Goal: Task Accomplishment & Management: Complete application form

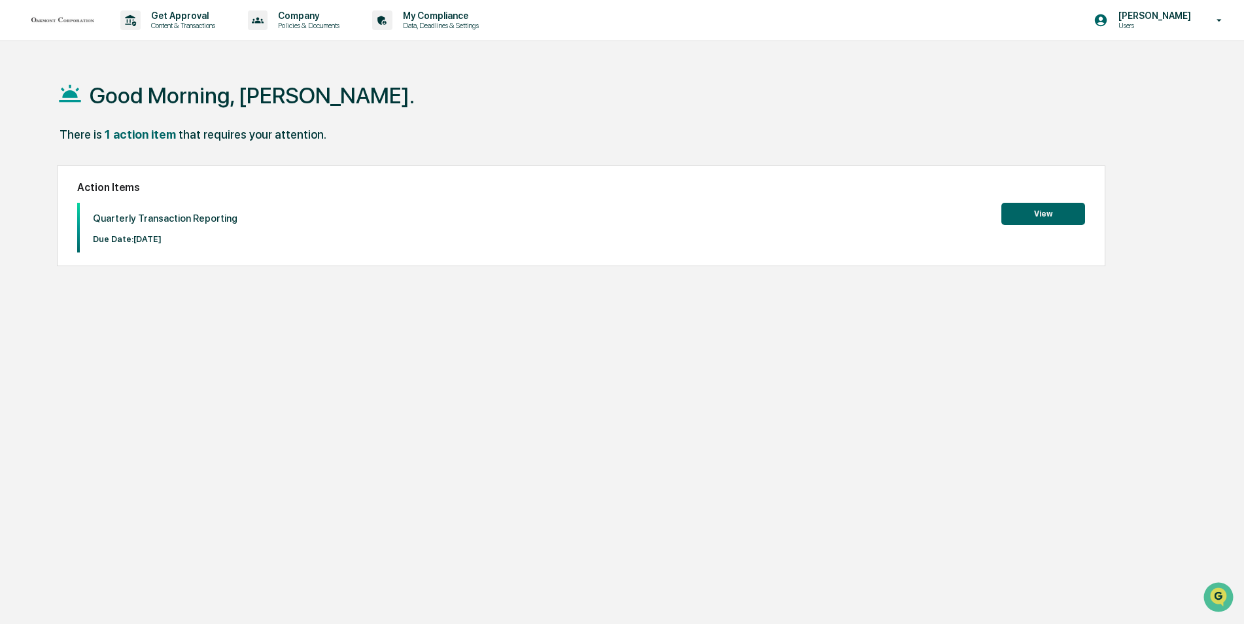
click at [1055, 214] on button "View" at bounding box center [1043, 214] width 84 height 22
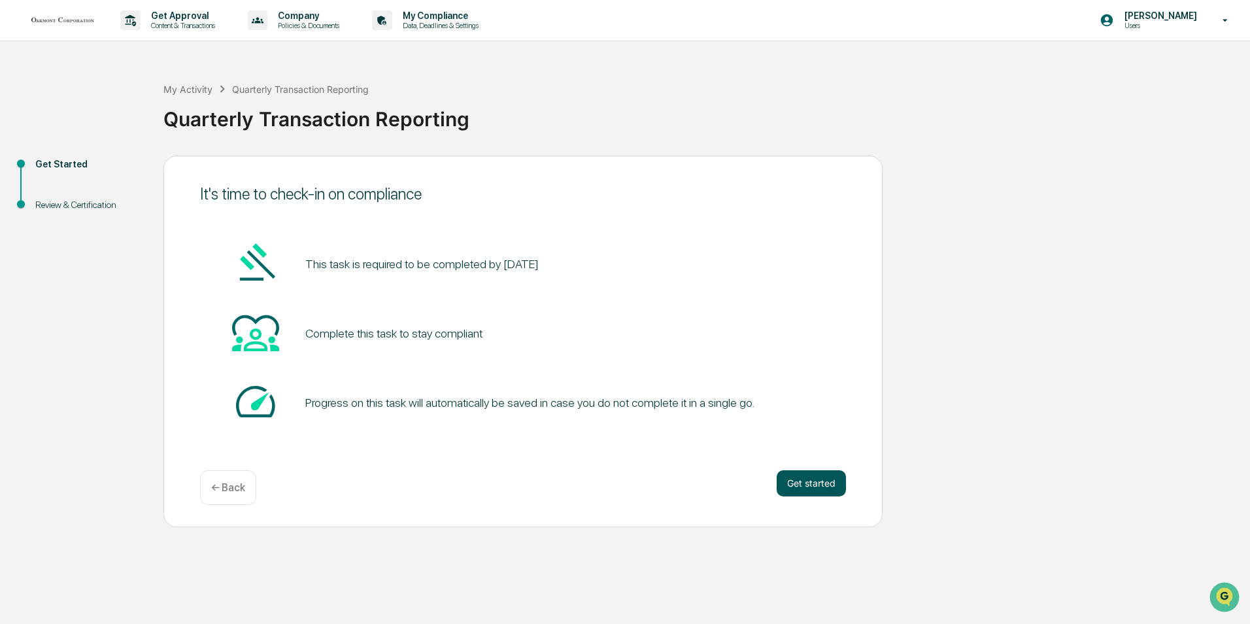
click at [817, 485] on button "Get started" at bounding box center [811, 483] width 69 height 26
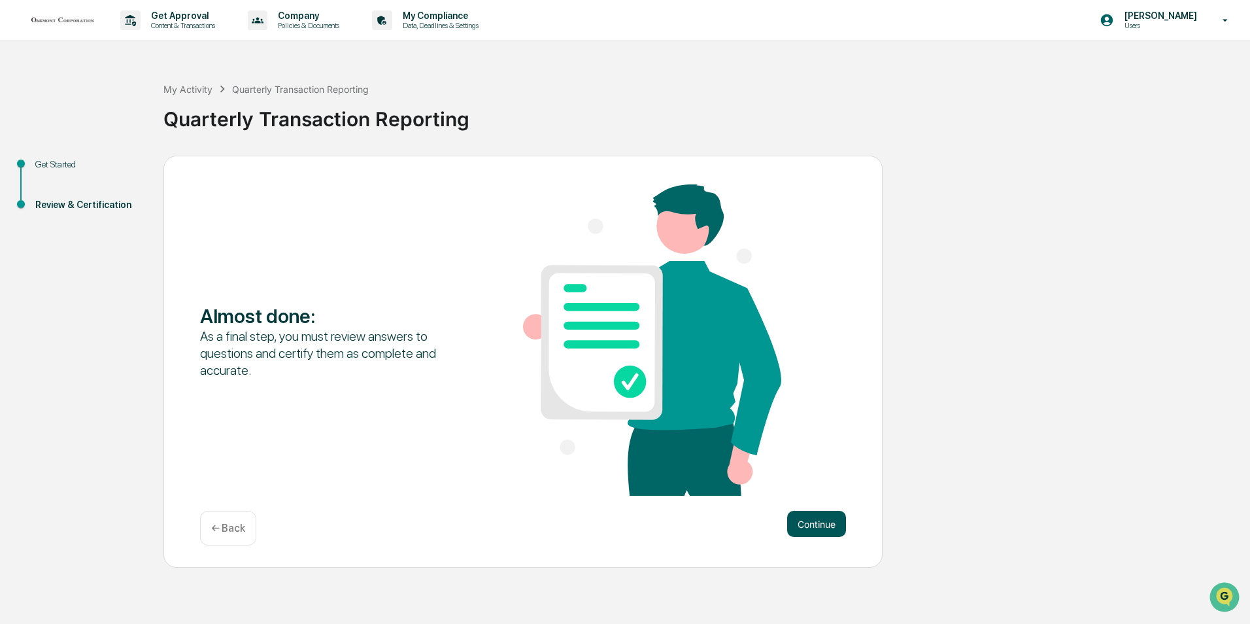
click at [827, 525] on button "Continue" at bounding box center [816, 524] width 59 height 26
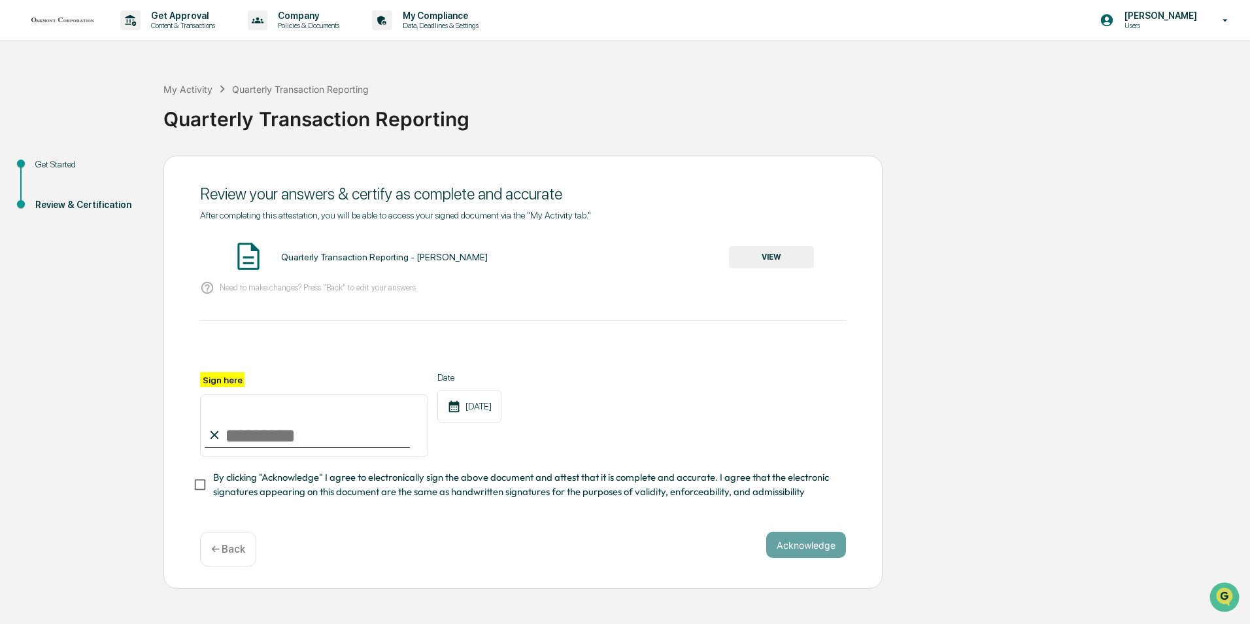
click at [801, 253] on button "VIEW" at bounding box center [771, 257] width 85 height 22
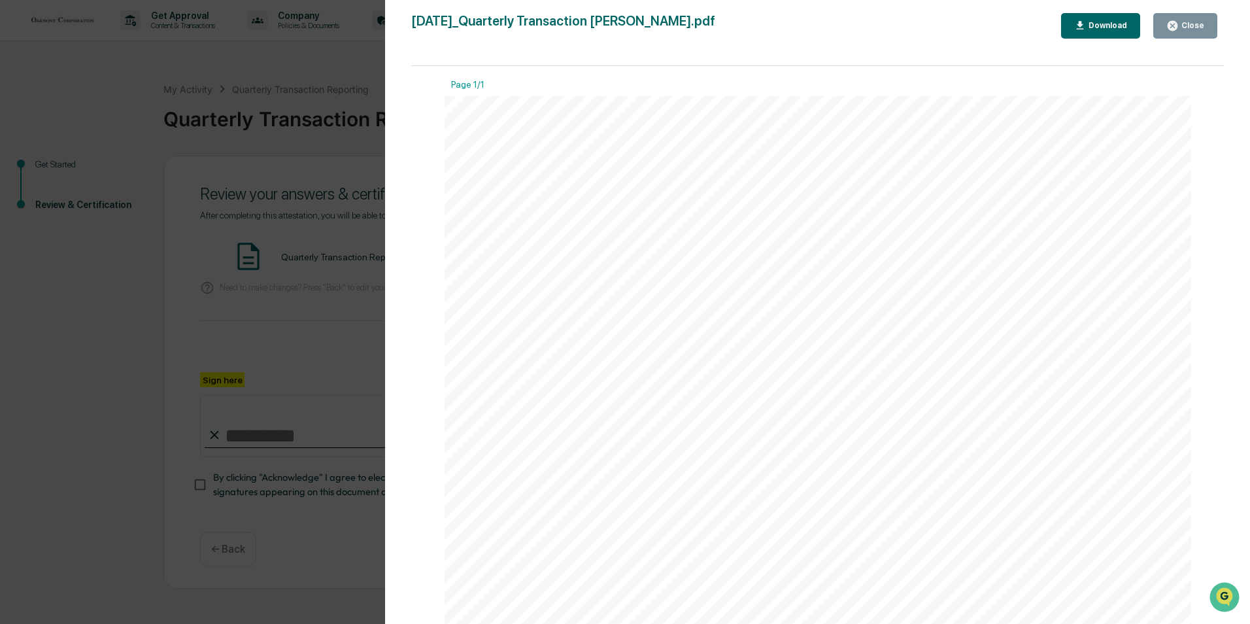
click at [1197, 26] on div "Close" at bounding box center [1192, 25] width 26 height 9
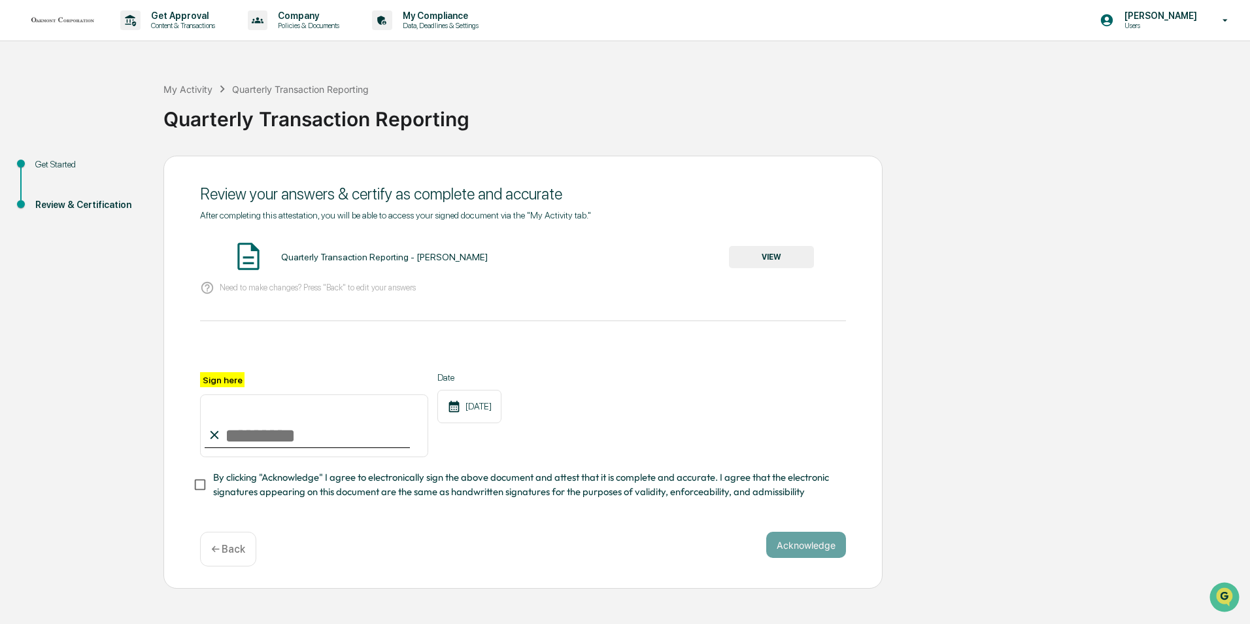
click at [246, 552] on div "← Back" at bounding box center [228, 549] width 56 height 35
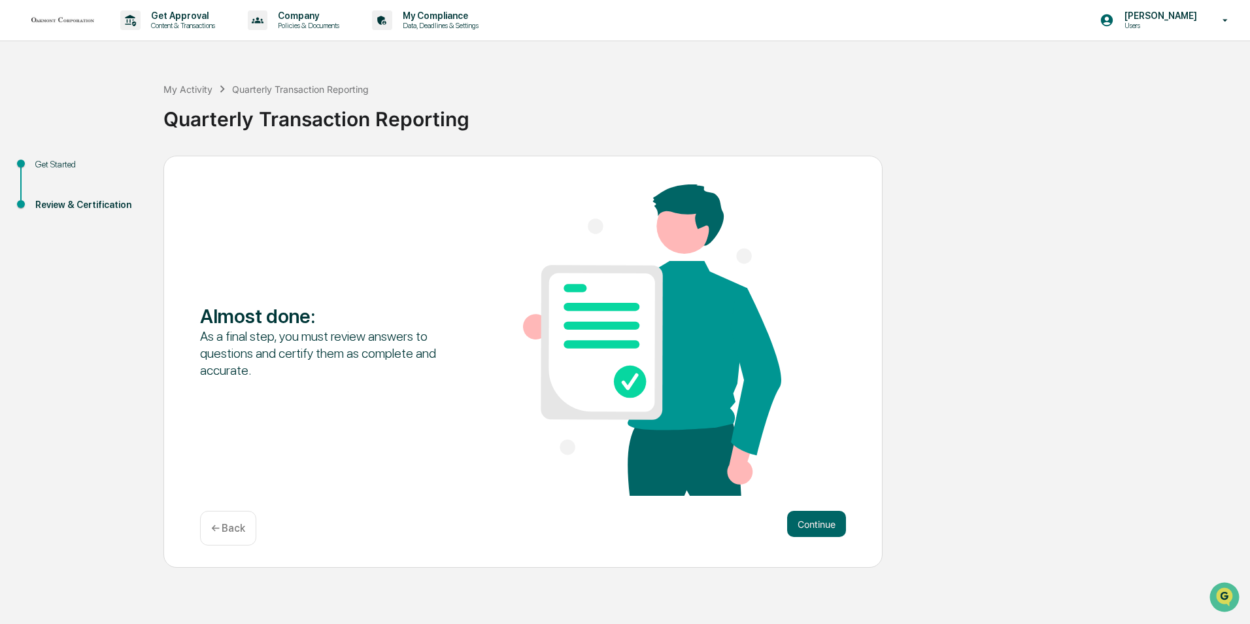
click at [233, 536] on div "← Back" at bounding box center [228, 528] width 56 height 35
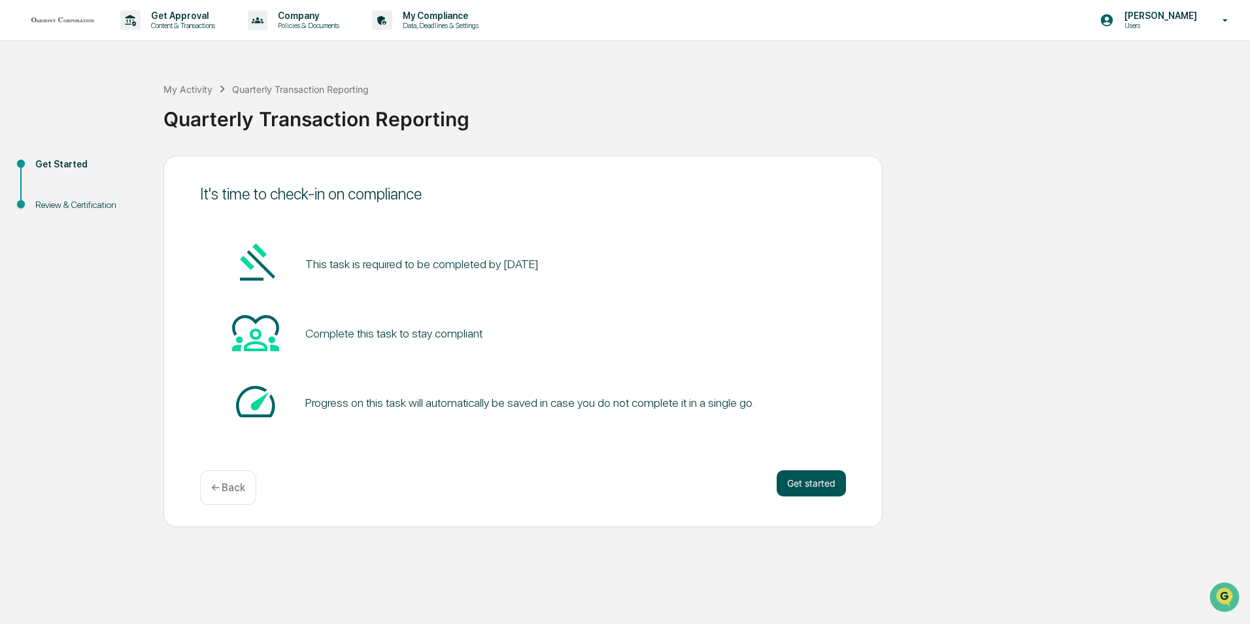
click at [816, 480] on button "Get started" at bounding box center [811, 483] width 69 height 26
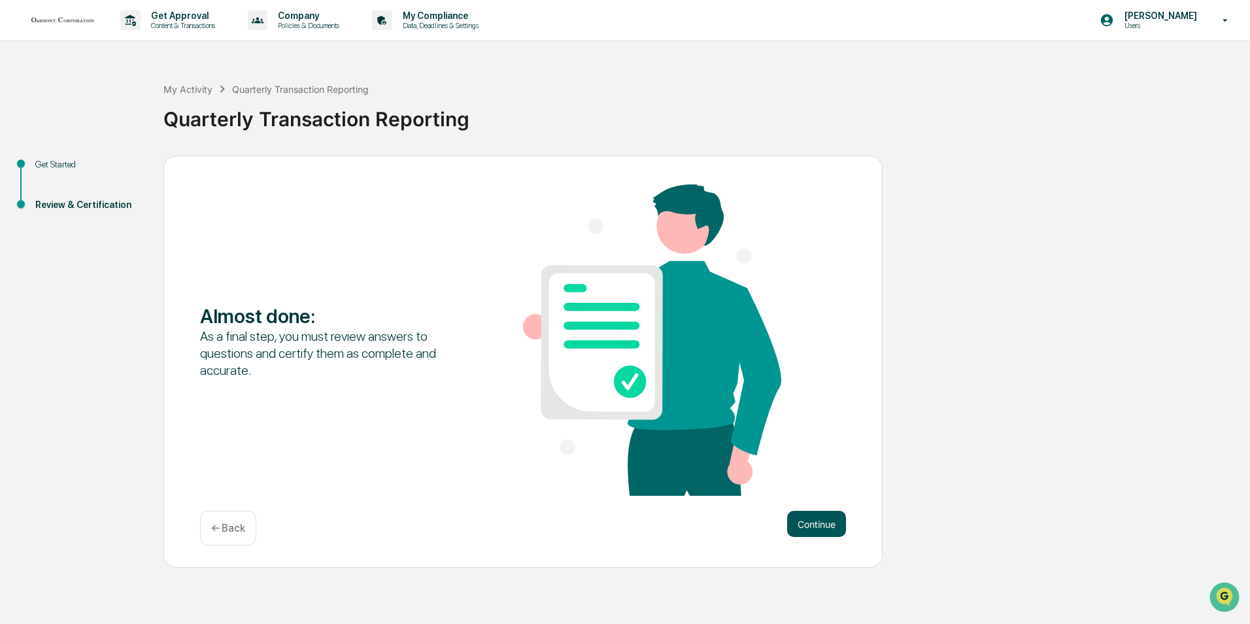
click at [808, 530] on button "Continue" at bounding box center [816, 524] width 59 height 26
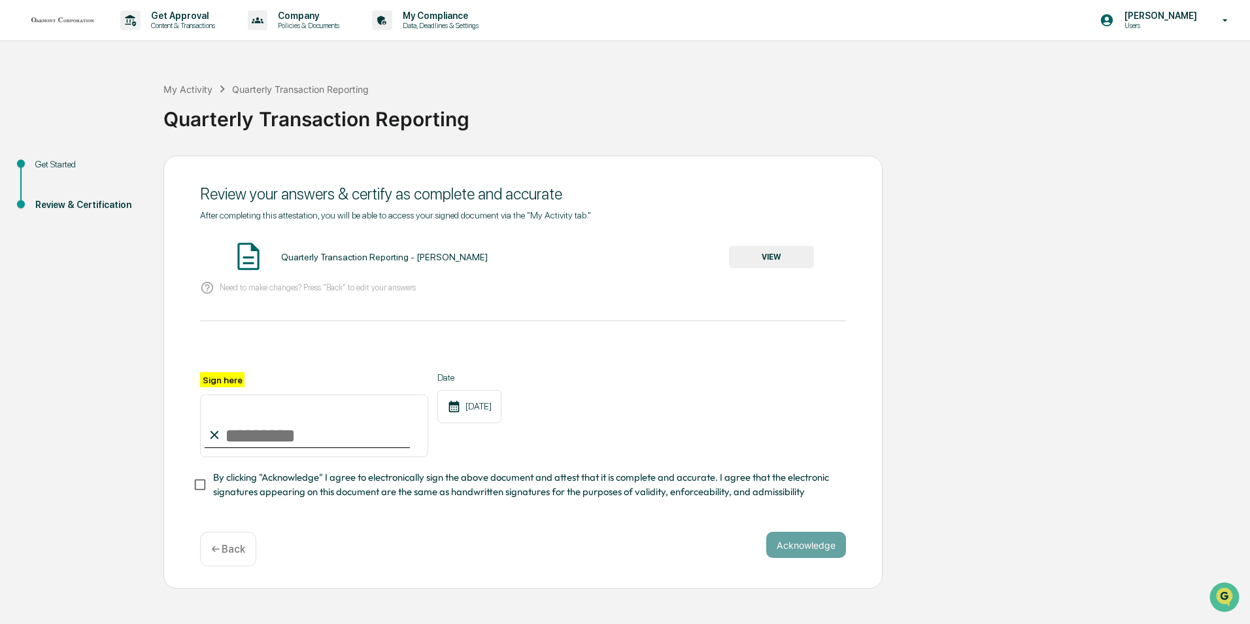
click at [242, 438] on input "Sign here" at bounding box center [314, 425] width 228 height 63
type input "**********"
click at [817, 547] on button "Acknowledge" at bounding box center [806, 545] width 80 height 26
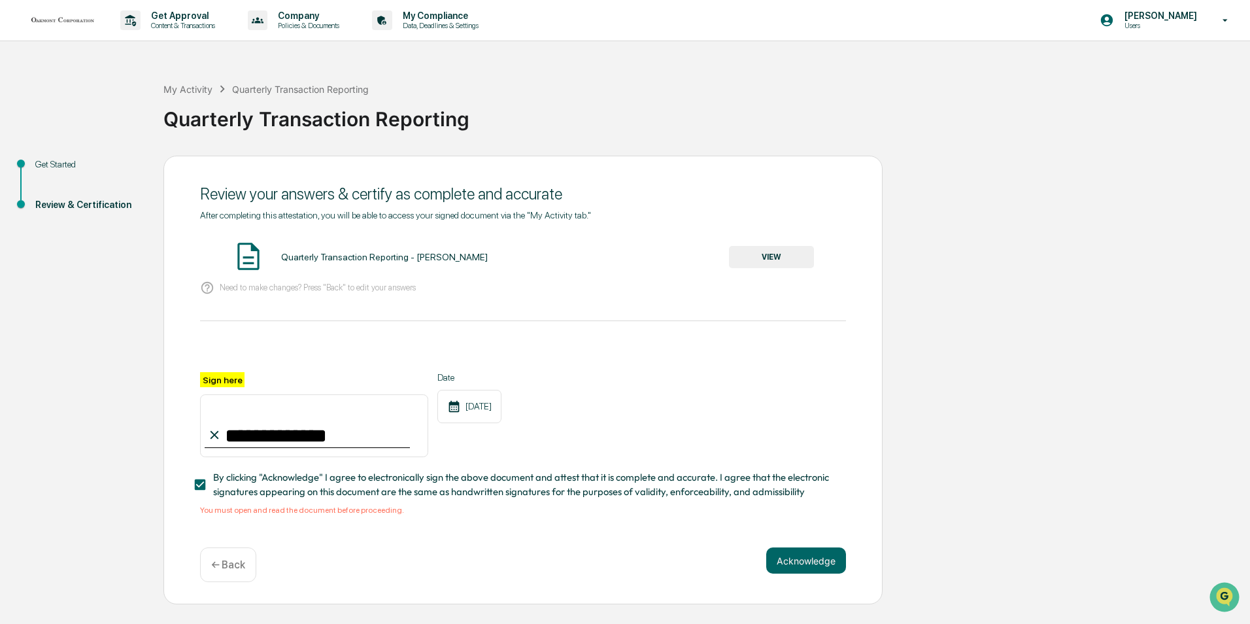
click at [810, 245] on div "Quarterly Transaction Reporting - [PERSON_NAME] VIEW" at bounding box center [523, 257] width 646 height 35
click at [806, 251] on button "VIEW" at bounding box center [771, 257] width 85 height 22
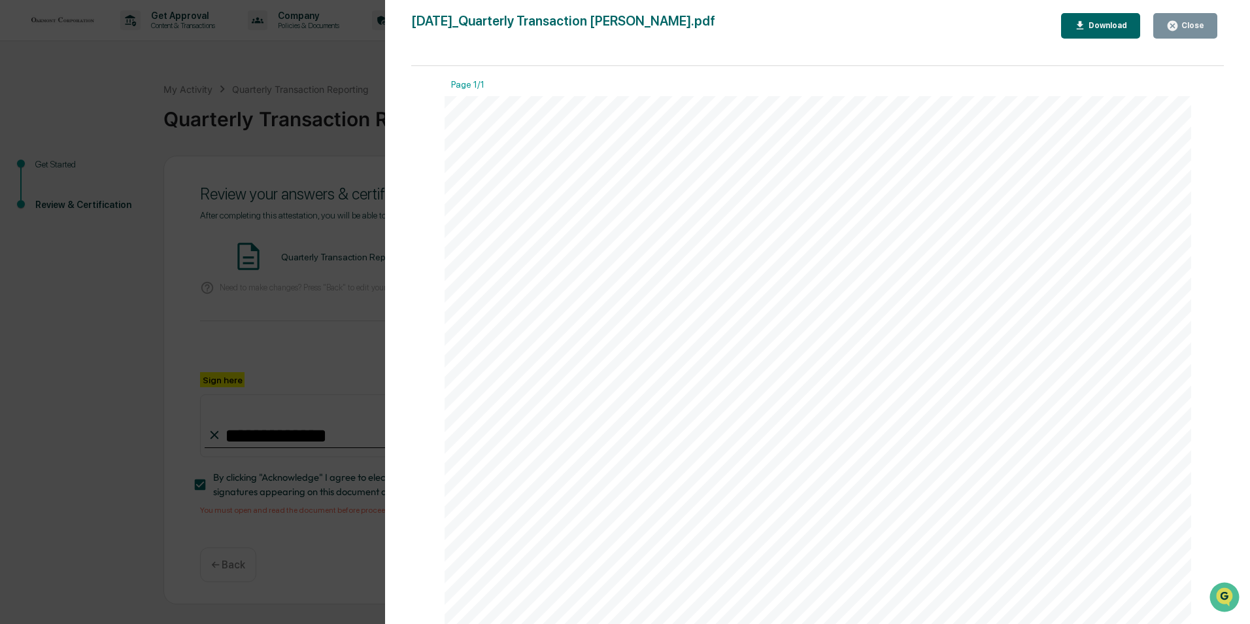
click at [1157, 26] on button "Close" at bounding box center [1186, 26] width 64 height 26
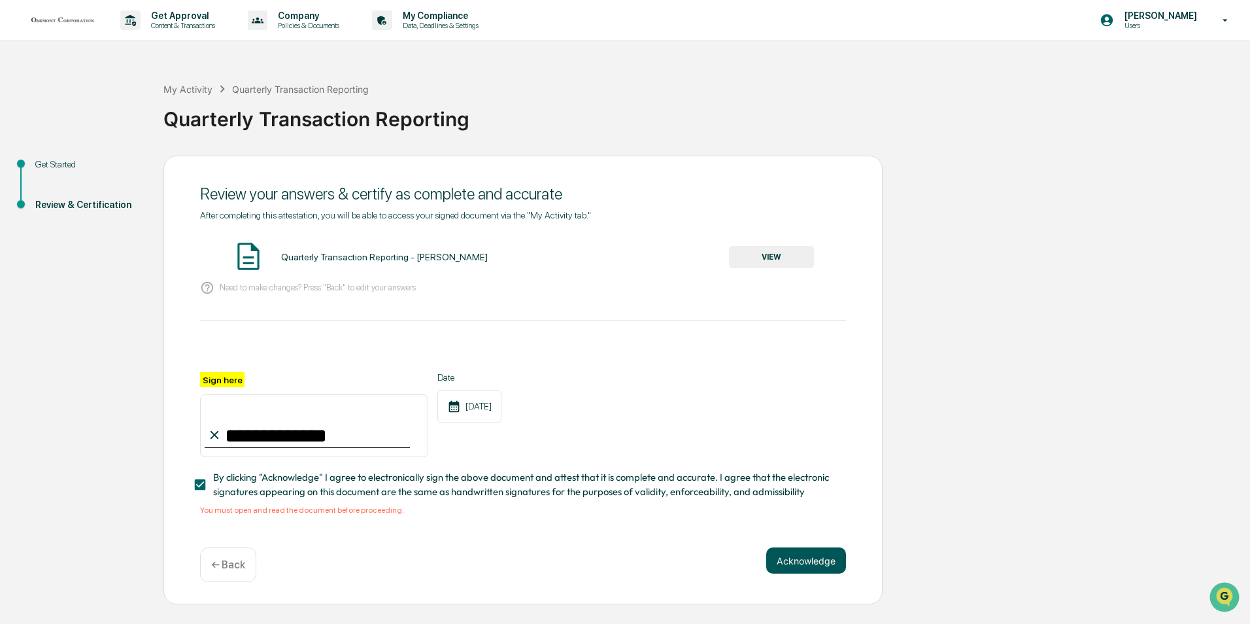
click at [800, 556] on button "Acknowledge" at bounding box center [806, 560] width 80 height 26
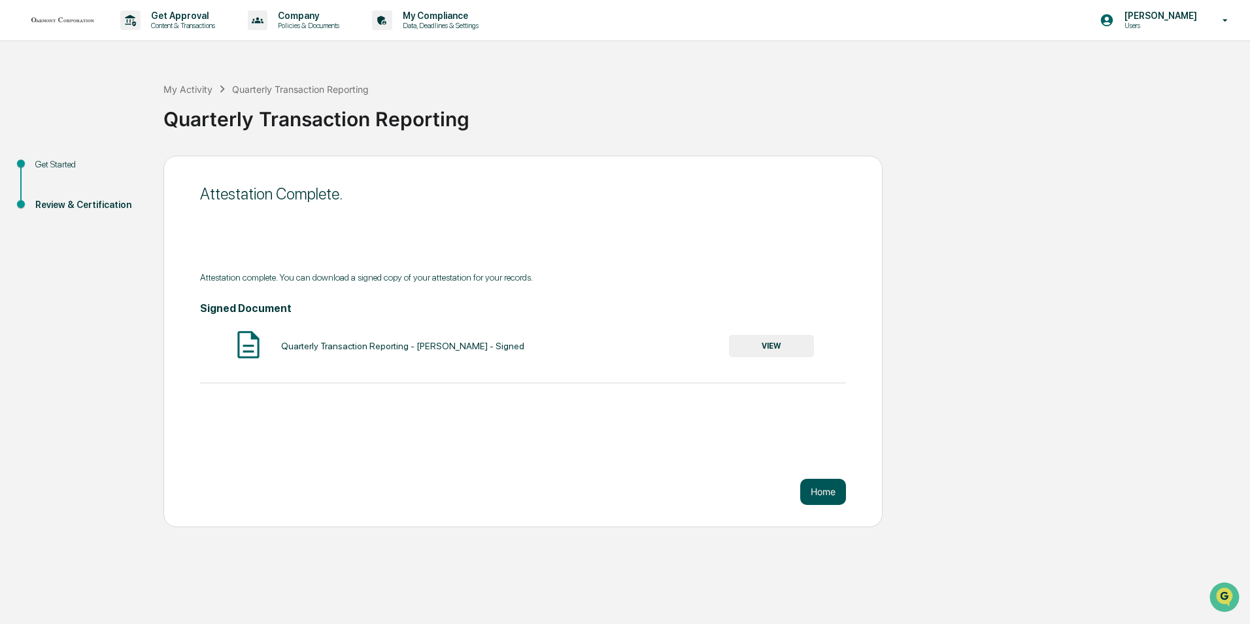
click at [821, 495] on button "Home" at bounding box center [823, 492] width 46 height 26
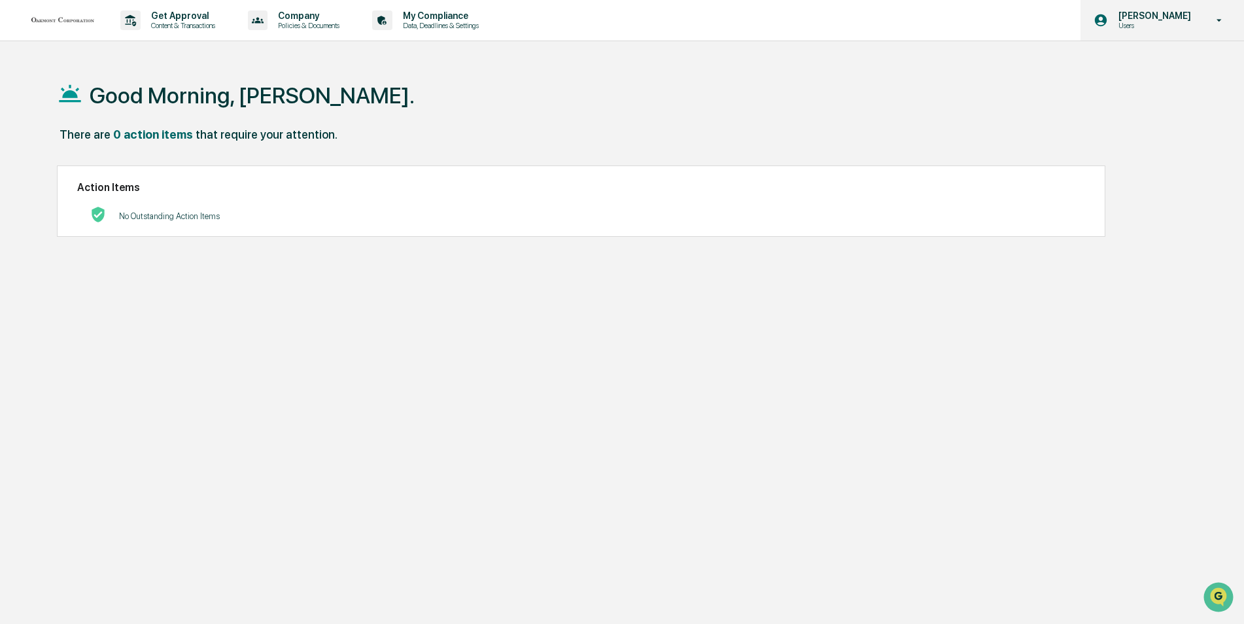
click at [1214, 18] on icon at bounding box center [1219, 20] width 23 height 12
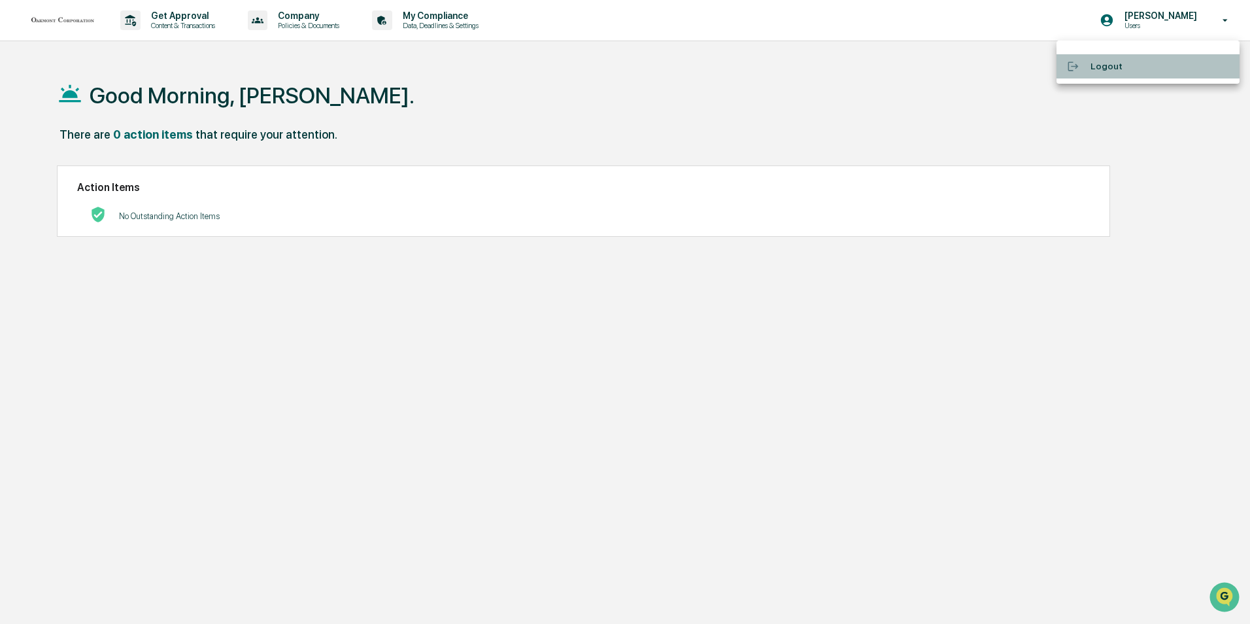
click at [1089, 69] on div at bounding box center [1079, 66] width 24 height 12
